Goal: Book appointment/travel/reservation

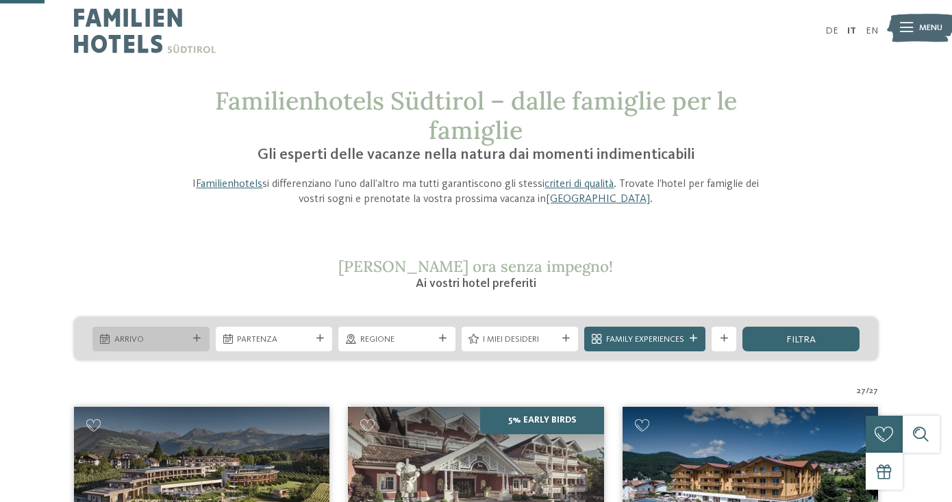
click at [158, 334] on span "Arrivo" at bounding box center [151, 340] width 74 height 12
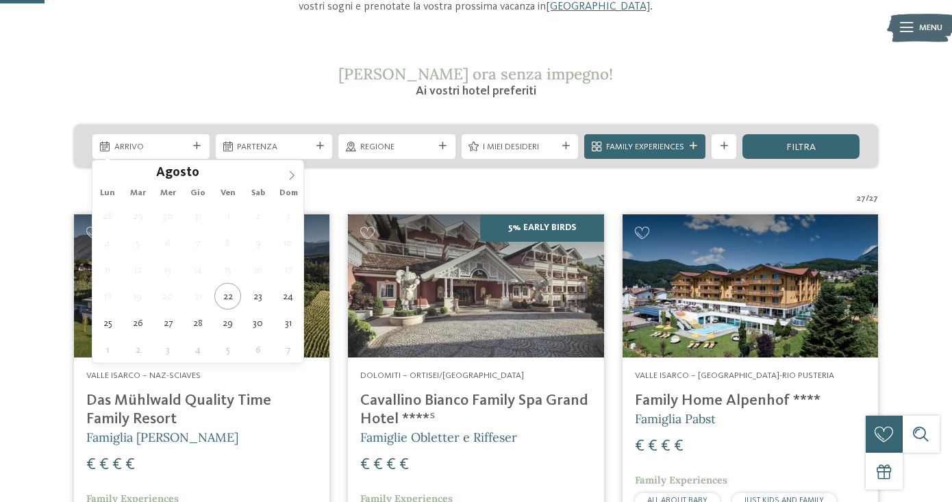
click at [295, 175] on icon at bounding box center [292, 176] width 10 height 10
type div "[DATE]"
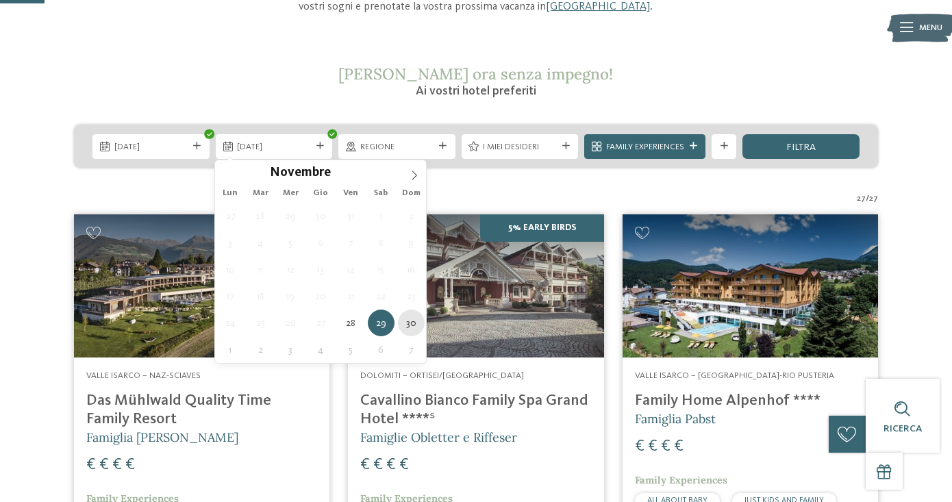
type div "[DATE]"
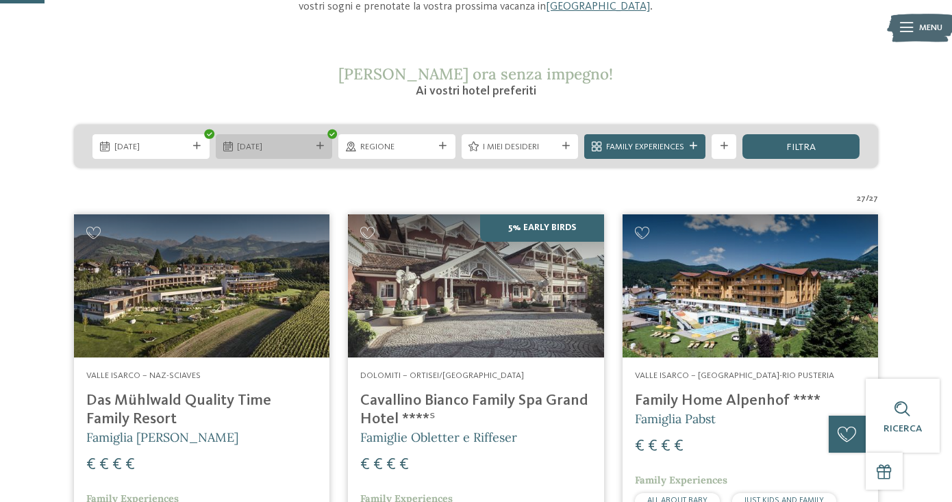
click at [294, 151] on span "[DATE]" at bounding box center [274, 147] width 74 height 12
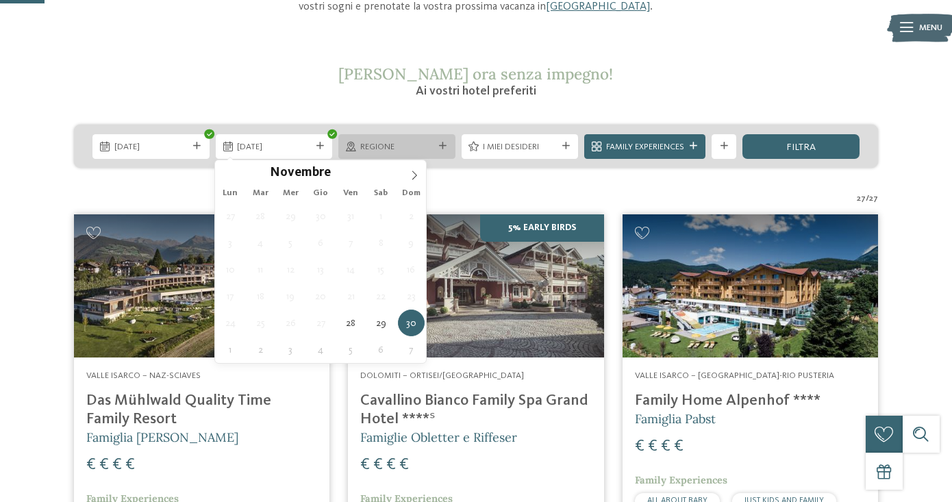
click at [405, 143] on span "Regione" at bounding box center [397, 147] width 74 height 12
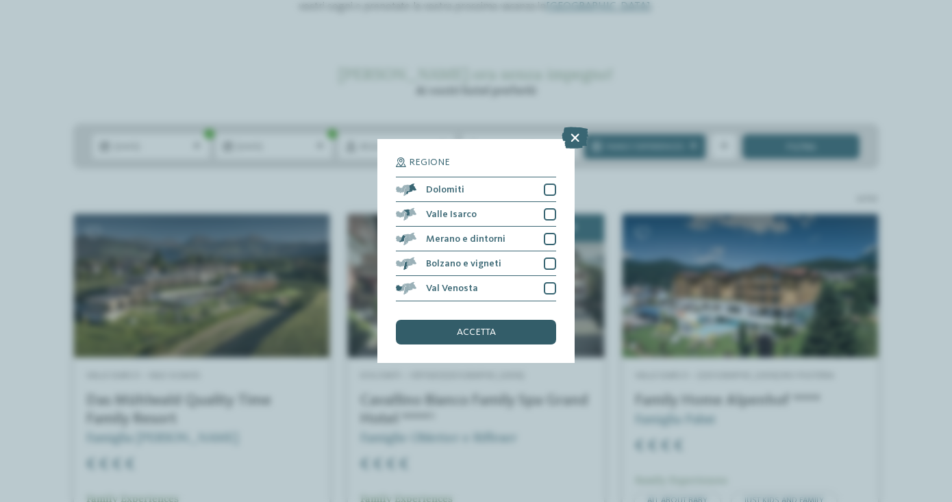
click at [489, 332] on span "accetta" at bounding box center [476, 333] width 39 height 10
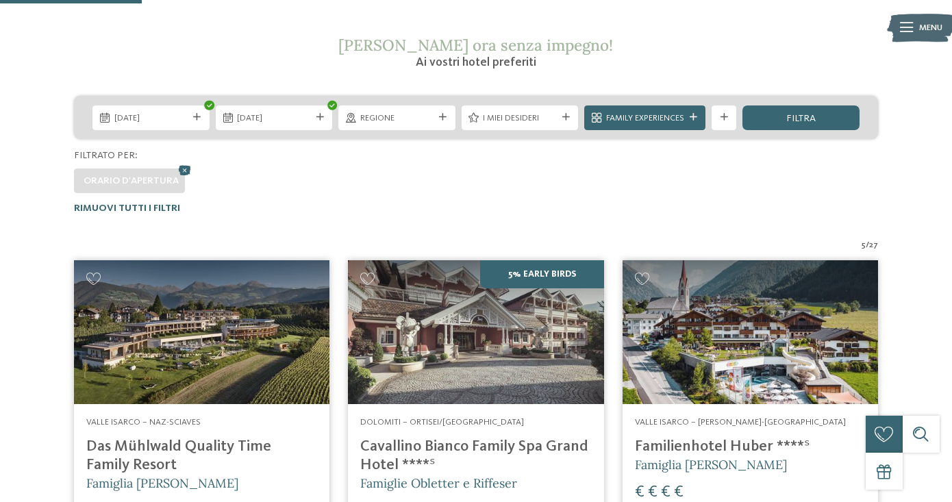
scroll to position [215, 0]
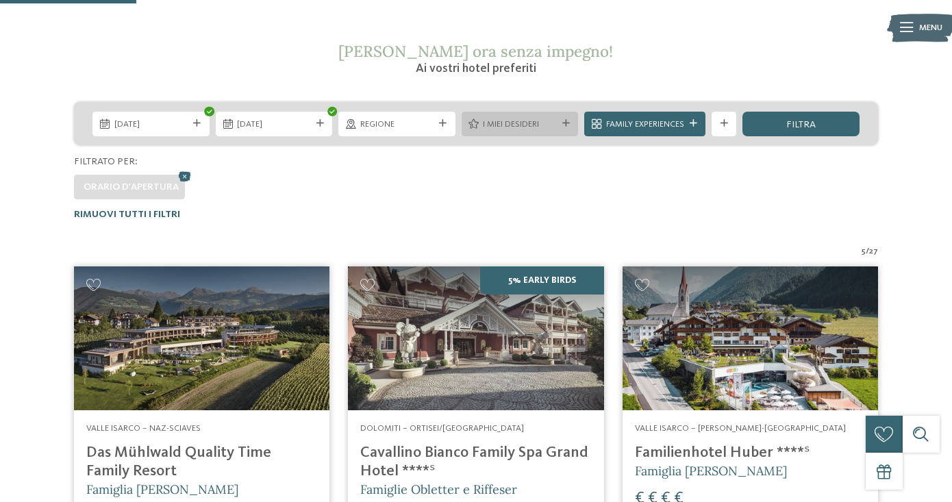
click at [506, 113] on div "I miei desideri" at bounding box center [520, 124] width 117 height 25
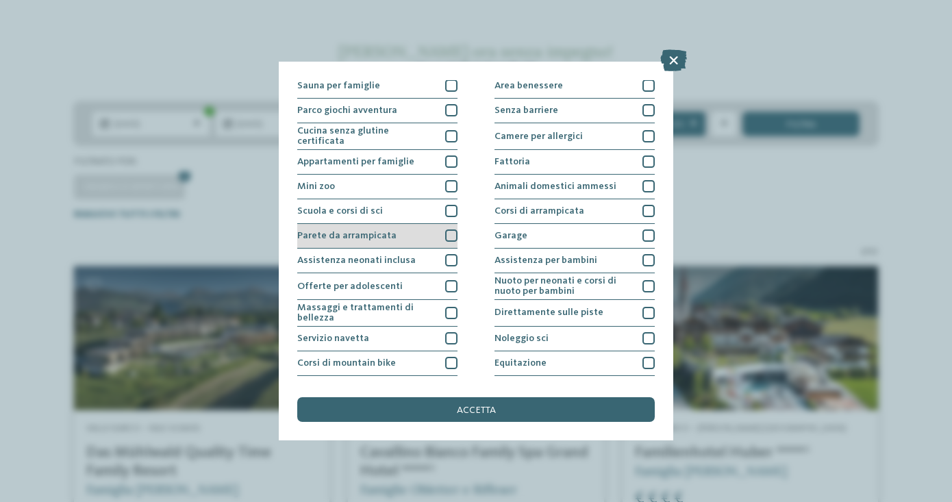
scroll to position [147, 0]
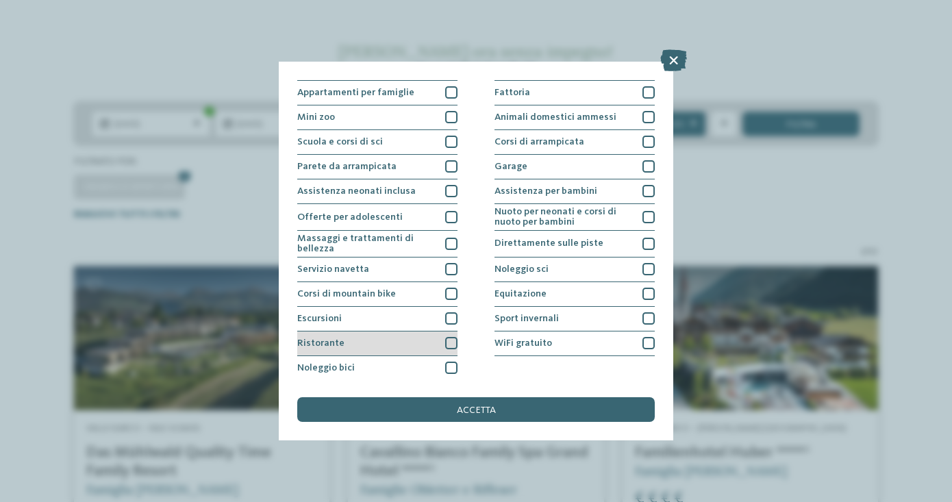
click at [365, 348] on div "Ristorante" at bounding box center [377, 344] width 160 height 25
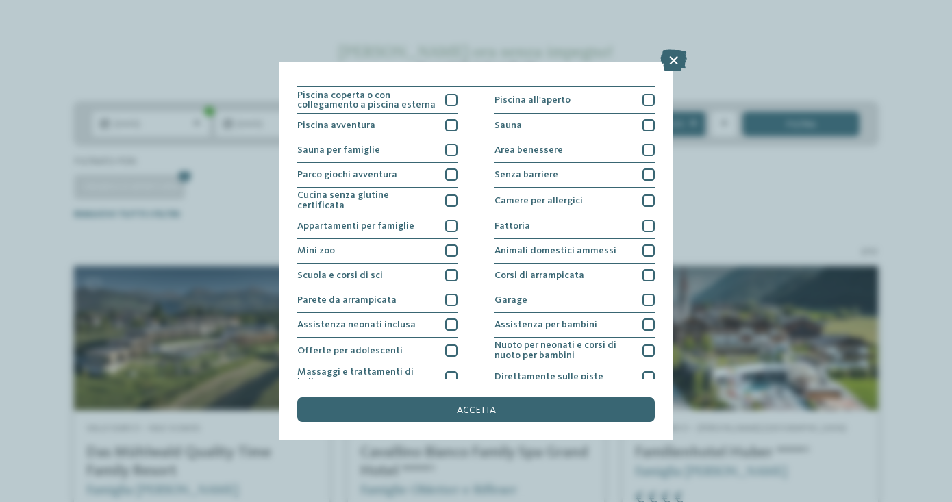
scroll to position [0, 0]
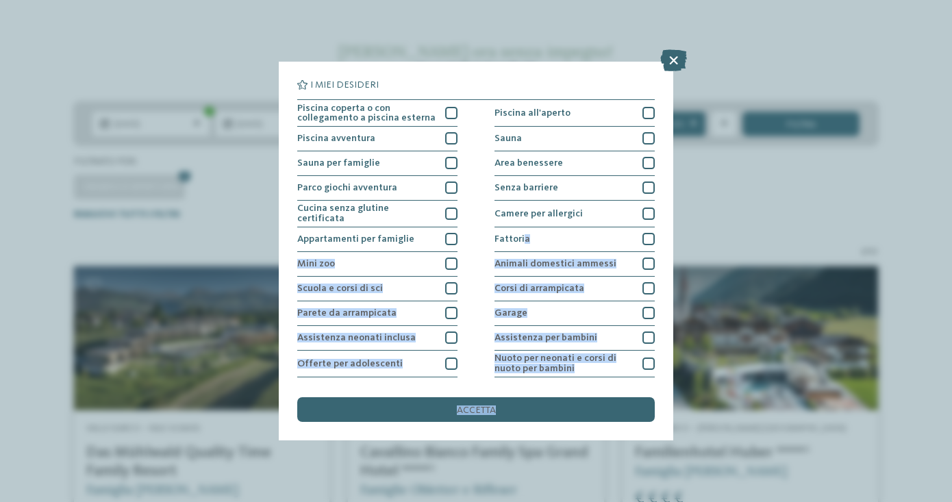
drag, startPoint x: 533, startPoint y: 415, endPoint x: 521, endPoint y: 238, distance: 177.2
click at [523, 397] on div "accetta" at bounding box center [476, 409] width 358 height 25
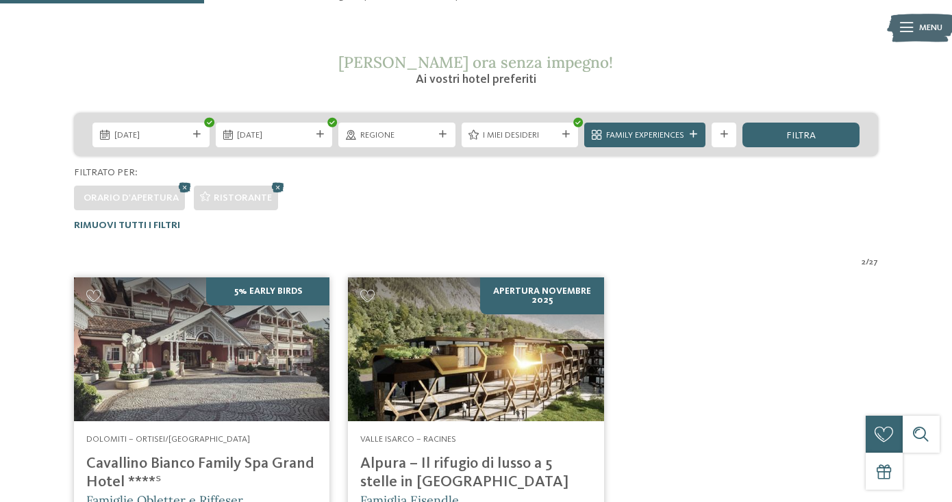
scroll to position [202, 0]
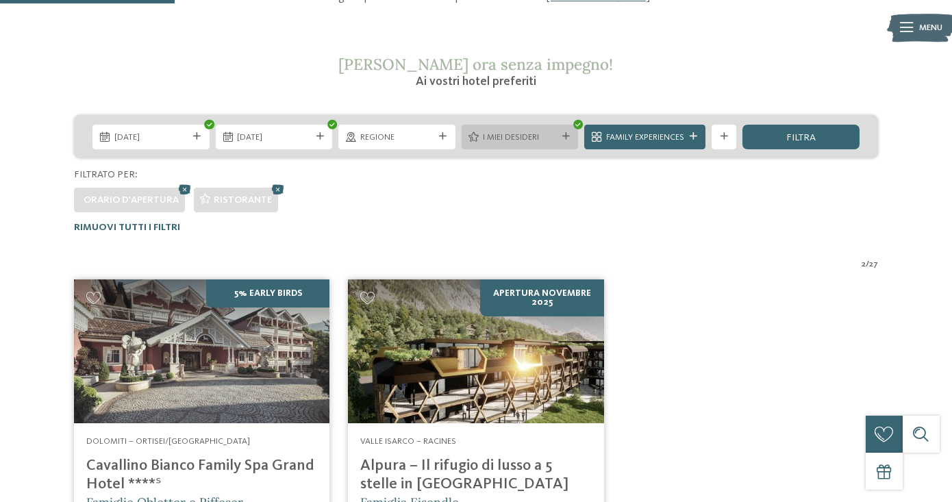
click at [491, 138] on span "I miei desideri" at bounding box center [520, 138] width 74 height 12
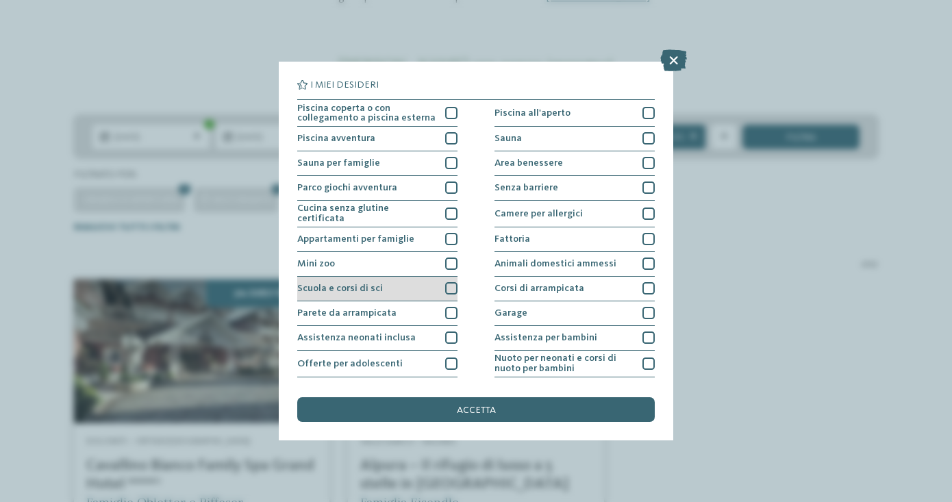
scroll to position [147, 0]
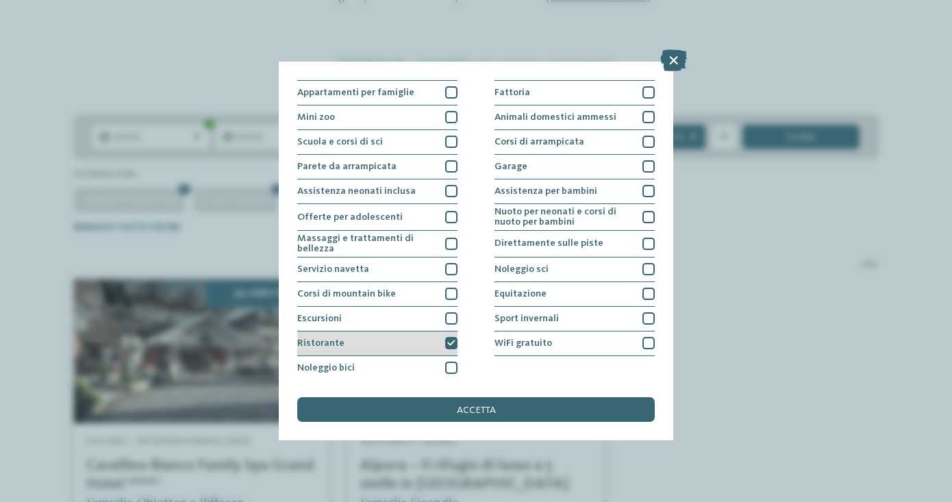
click at [449, 341] on icon at bounding box center [451, 344] width 8 height 8
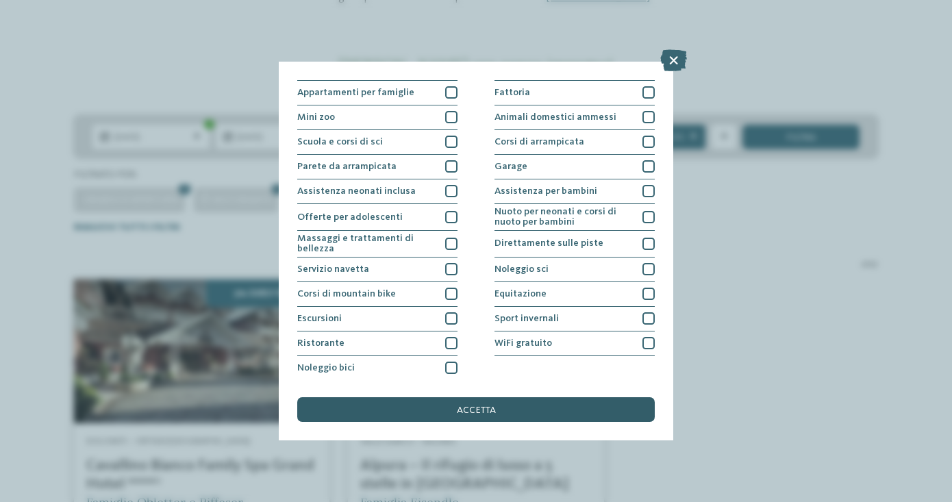
click at [460, 414] on span "accetta" at bounding box center [476, 411] width 39 height 10
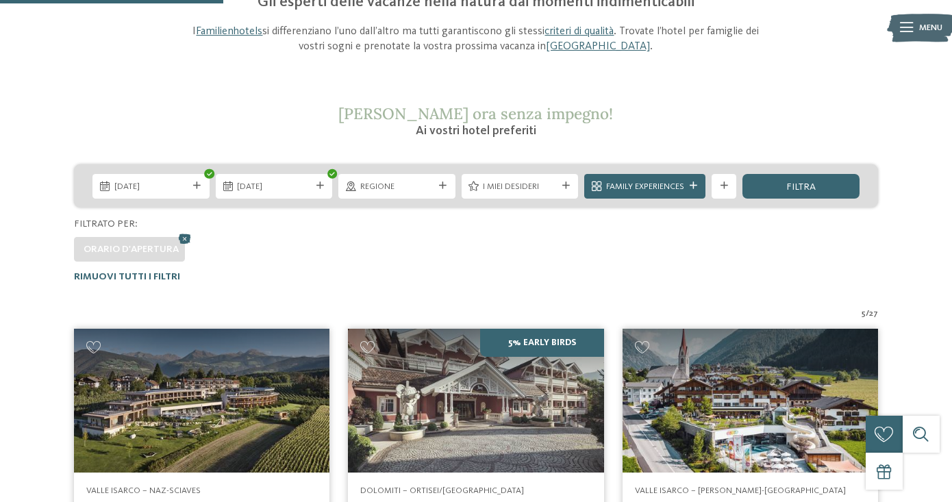
scroll to position [0, 0]
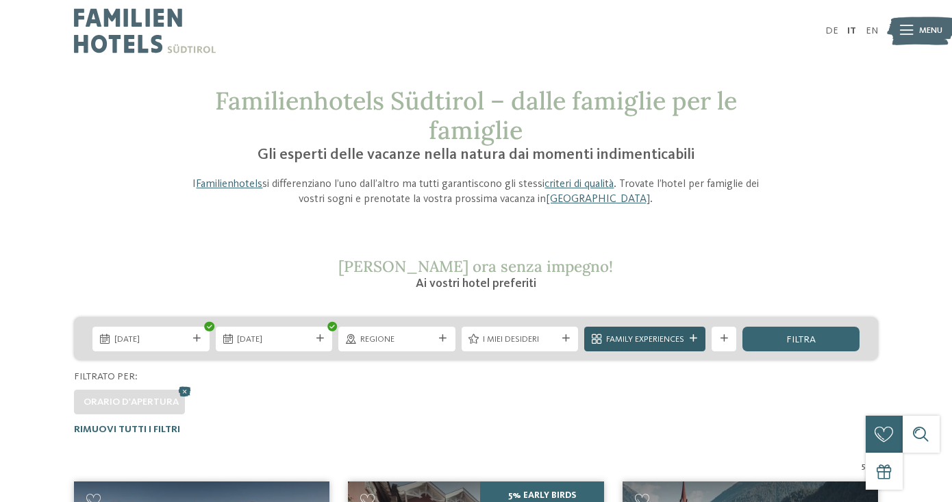
click at [650, 338] on span "Family Experiences" at bounding box center [645, 340] width 78 height 12
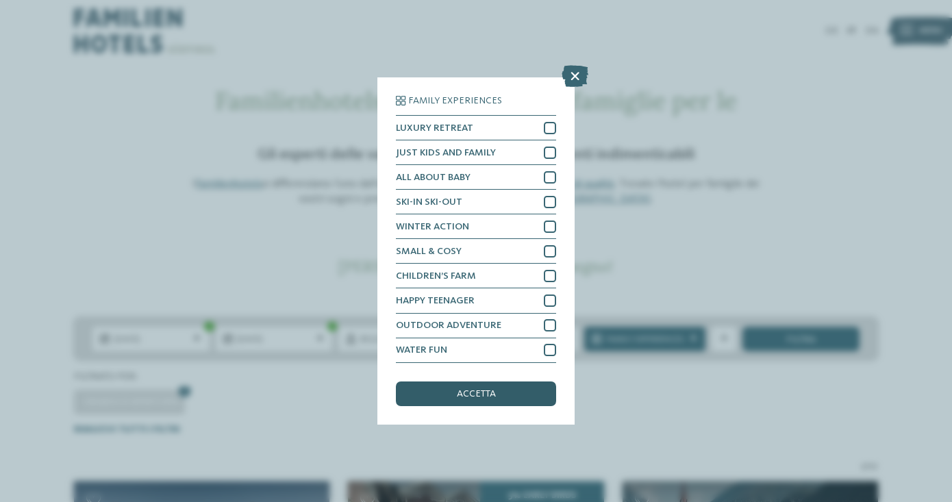
click at [475, 391] on span "accetta" at bounding box center [476, 394] width 39 height 10
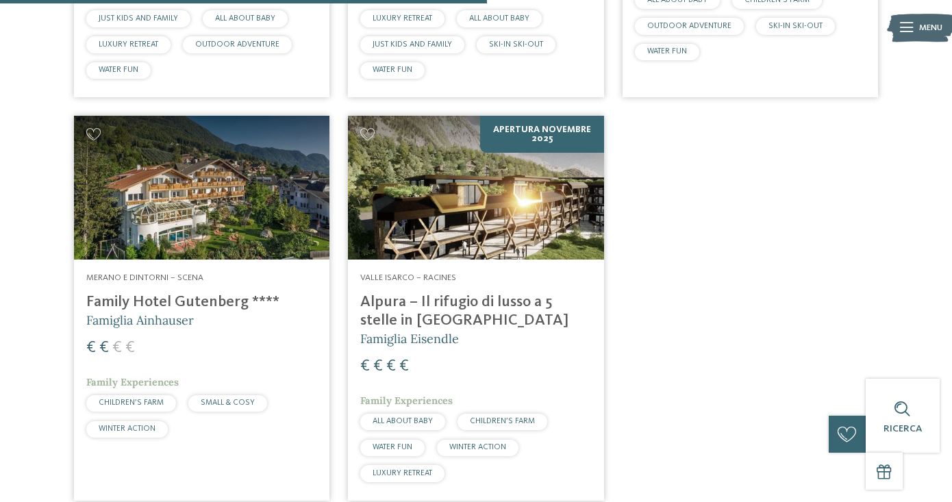
scroll to position [771, 0]
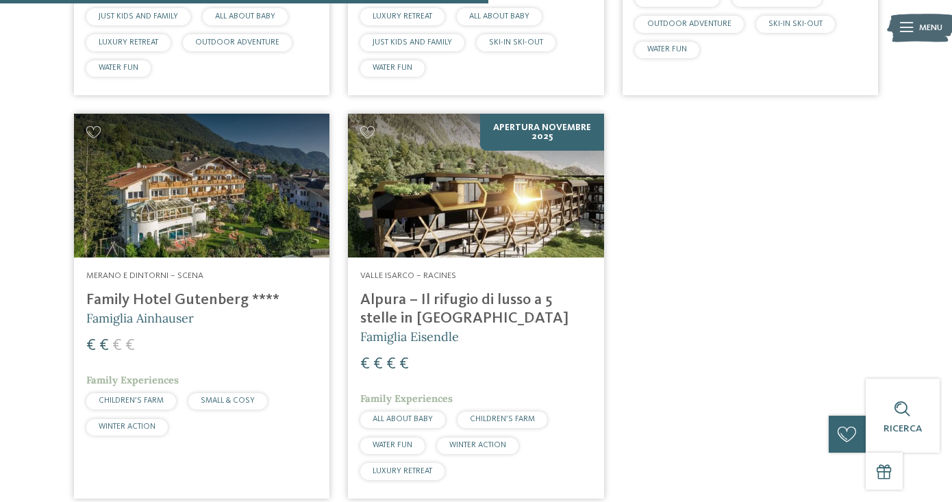
click at [184, 169] on img at bounding box center [202, 186] width 256 height 144
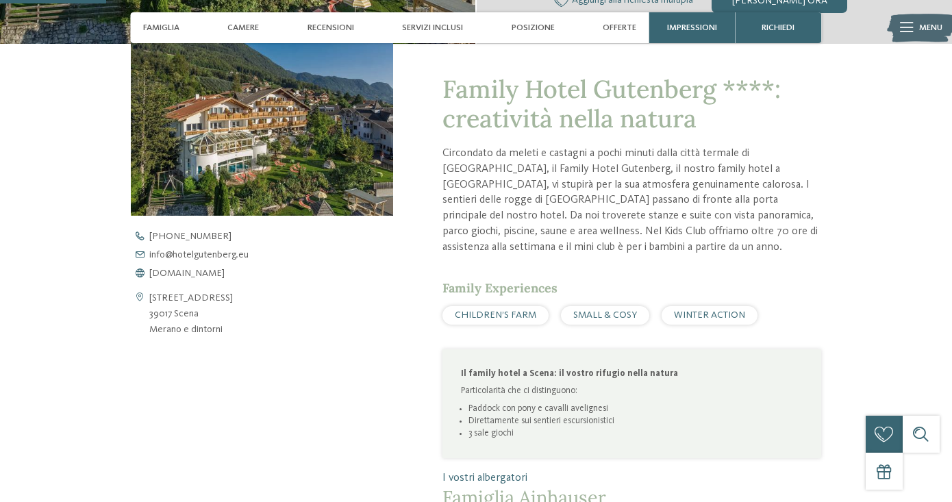
scroll to position [422, 0]
click at [189, 273] on span "[DOMAIN_NAME]" at bounding box center [186, 273] width 75 height 10
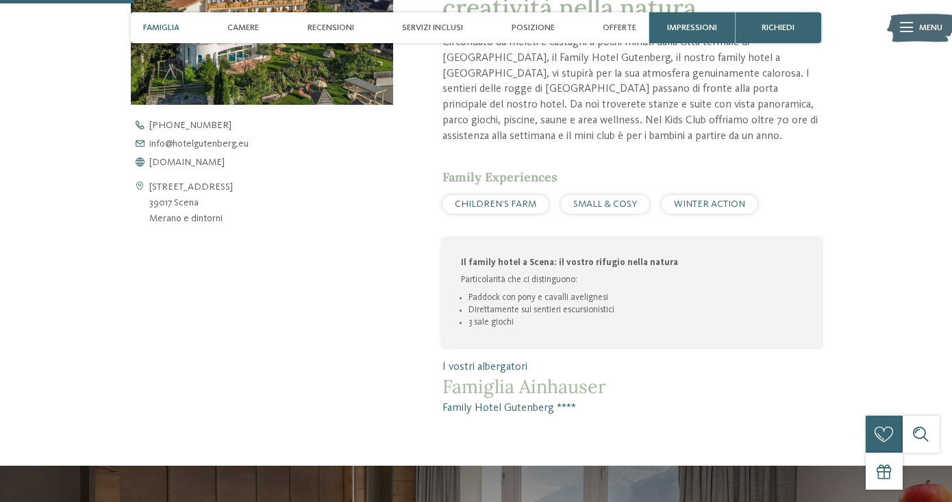
scroll to position [533, 0]
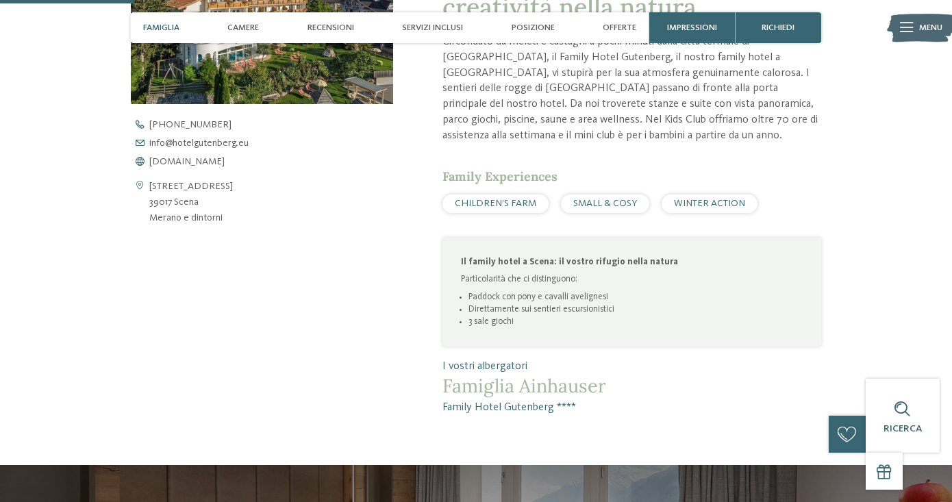
drag, startPoint x: 238, startPoint y: 228, endPoint x: 254, endPoint y: 222, distance: 16.9
click at [254, 222] on div "Apri i dati di contatto [STREET_ADDRESS] 39017 Scena [GEOGRAPHIC_DATA] e dintor…" at bounding box center [262, 150] width 262 height 484
click at [254, 222] on div "Via Ifinger 14 39017 Scena Merano e dintorni" at bounding box center [262, 202] width 262 height 47
drag, startPoint x: 249, startPoint y: 222, endPoint x: 143, endPoint y: 185, distance: 112.5
click at [143, 185] on div "Via Ifinger 14 39017 Scena Merano e dintorni" at bounding box center [262, 202] width 262 height 47
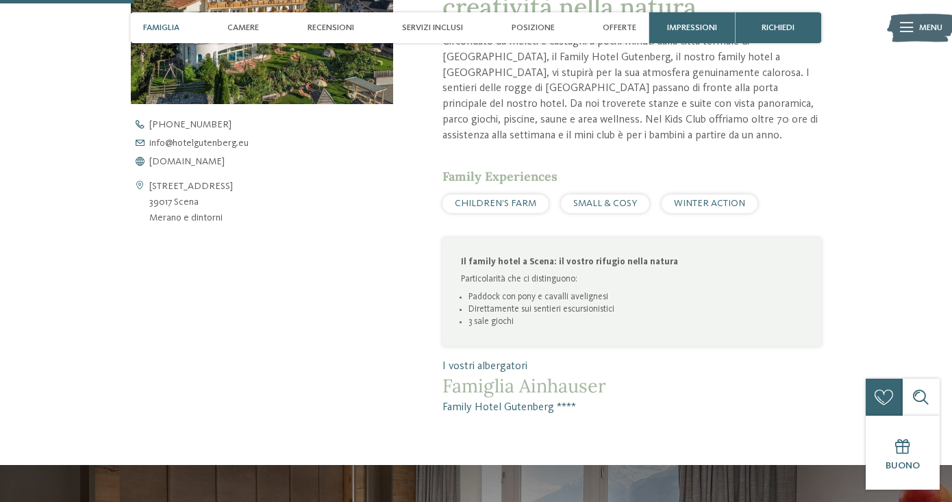
copy div "Via Ifinger 14 39017 Scena Merano e dintorni"
